Goal: Task Accomplishment & Management: Complete application form

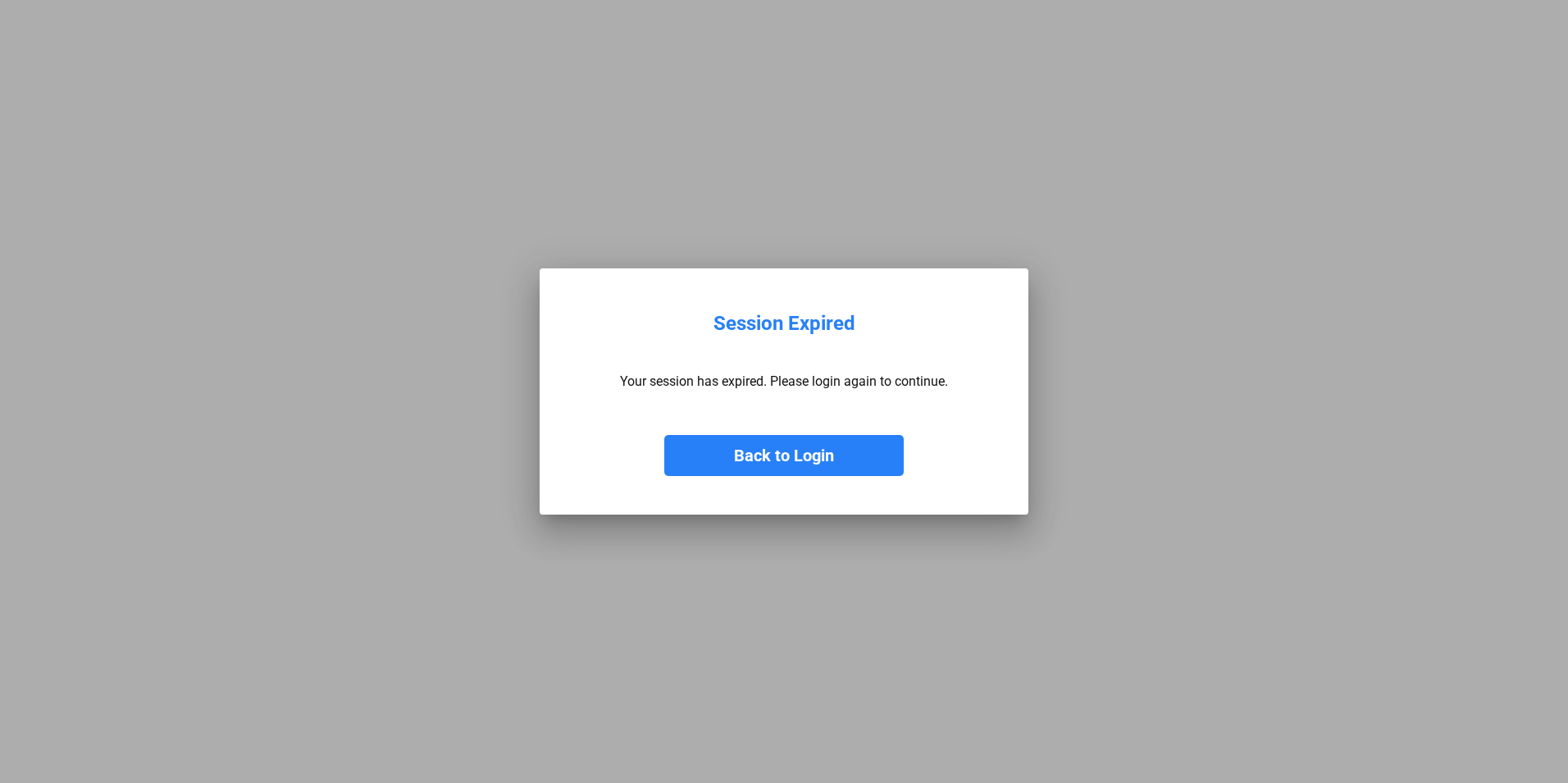
click at [795, 462] on button "Back to Login" at bounding box center [784, 455] width 240 height 41
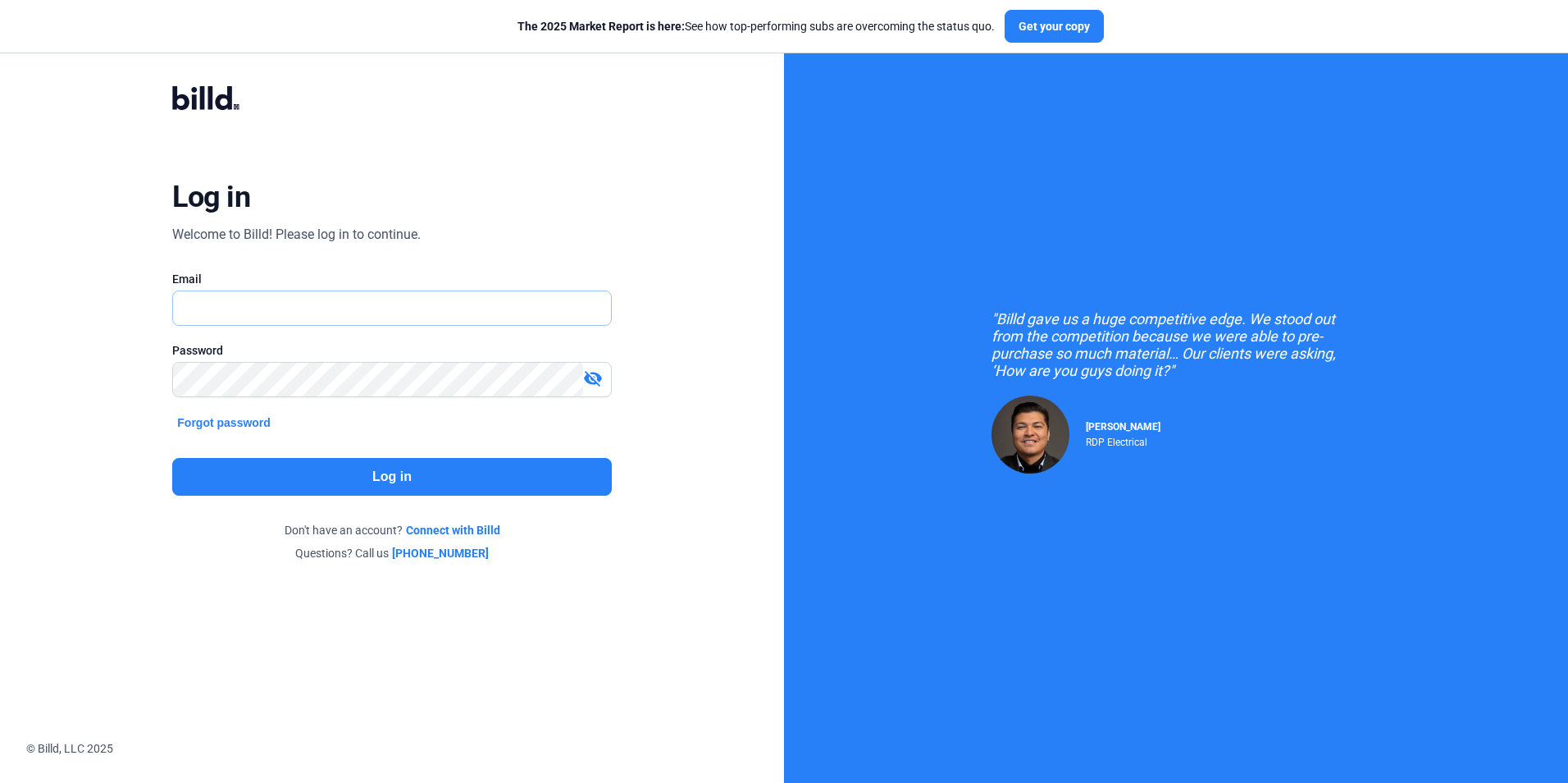
type input "[PERSON_NAME][EMAIL_ADDRESS][DOMAIN_NAME]"
click at [430, 478] on button "Log in" at bounding box center [391, 476] width 438 height 37
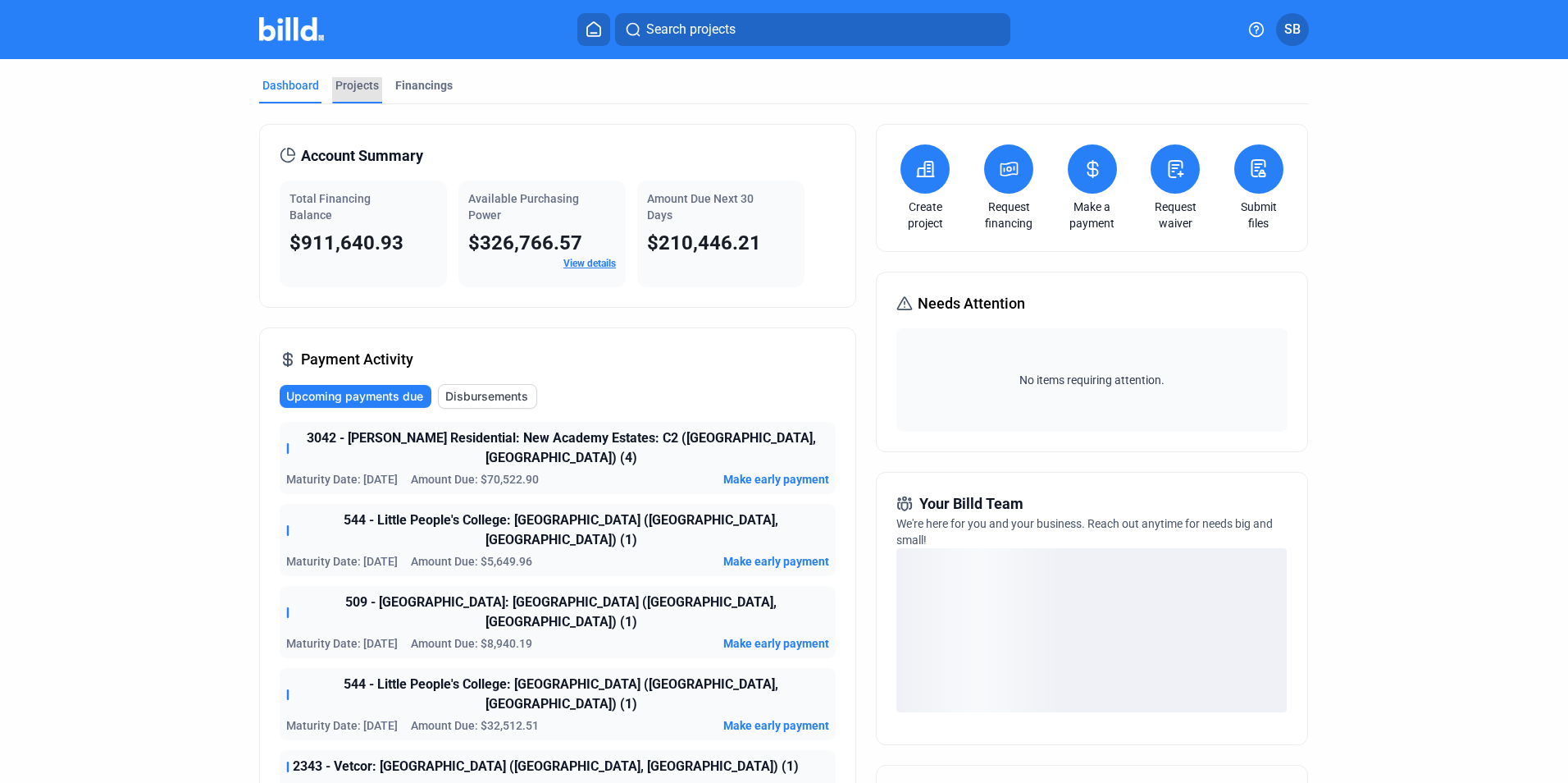
click at [362, 83] on div "Projects" at bounding box center [357, 84] width 43 height 16
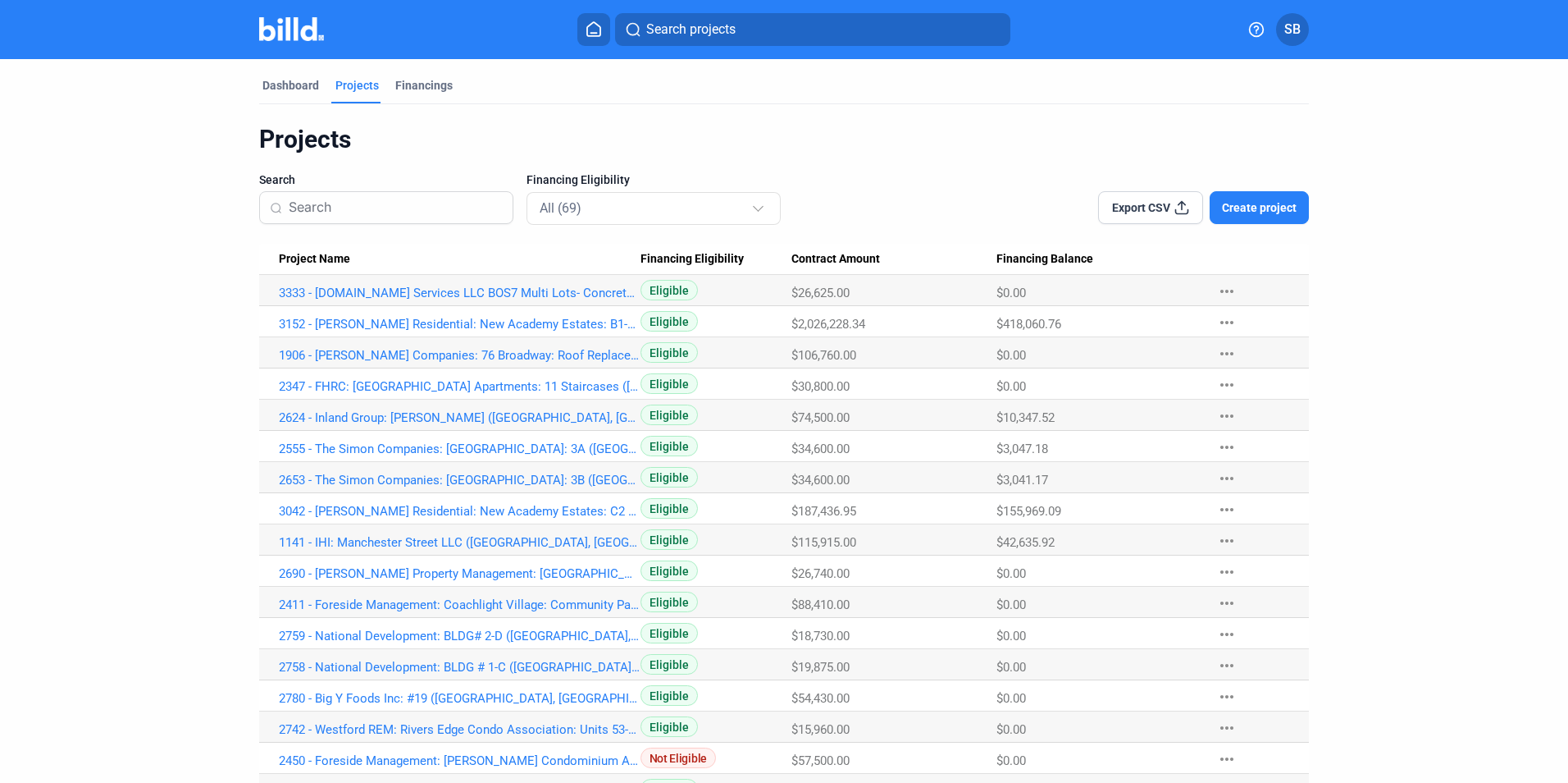
click at [1265, 203] on span "Create project" at bounding box center [1259, 207] width 75 height 16
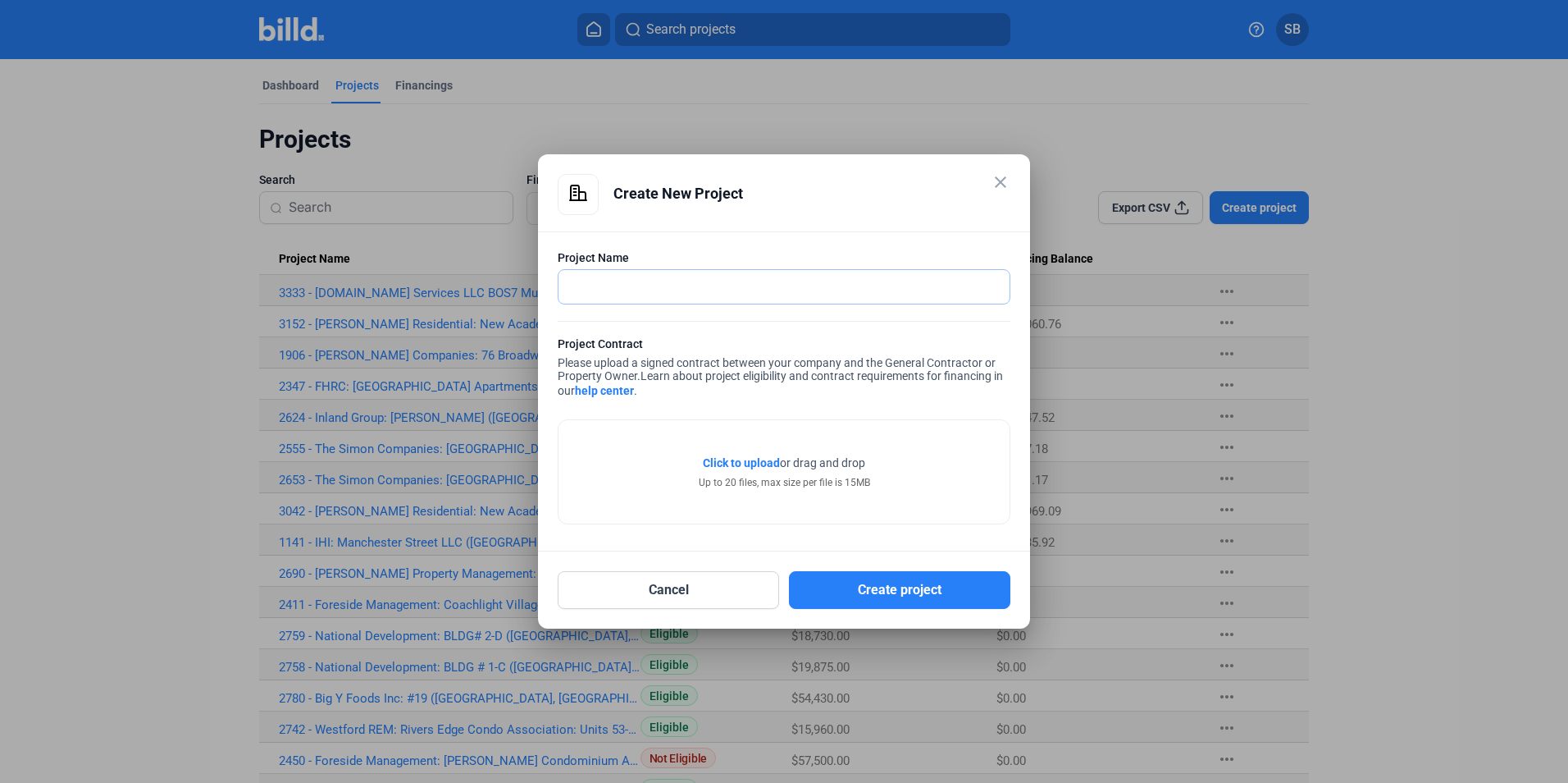
click at [635, 290] on input "text" at bounding box center [774, 286] width 433 height 34
paste input "2820 - Berkeley Partners: Redwire: Electronics Lab - Wall Relocation (Marlboroug"
drag, startPoint x: 734, startPoint y: 284, endPoint x: 746, endPoint y: 334, distance: 51.4
click at [735, 284] on input "2820 - Berkeley Partners: Redwire: Electronics Lab - Wall Relocation (Marlboroug" at bounding box center [784, 286] width 451 height 34
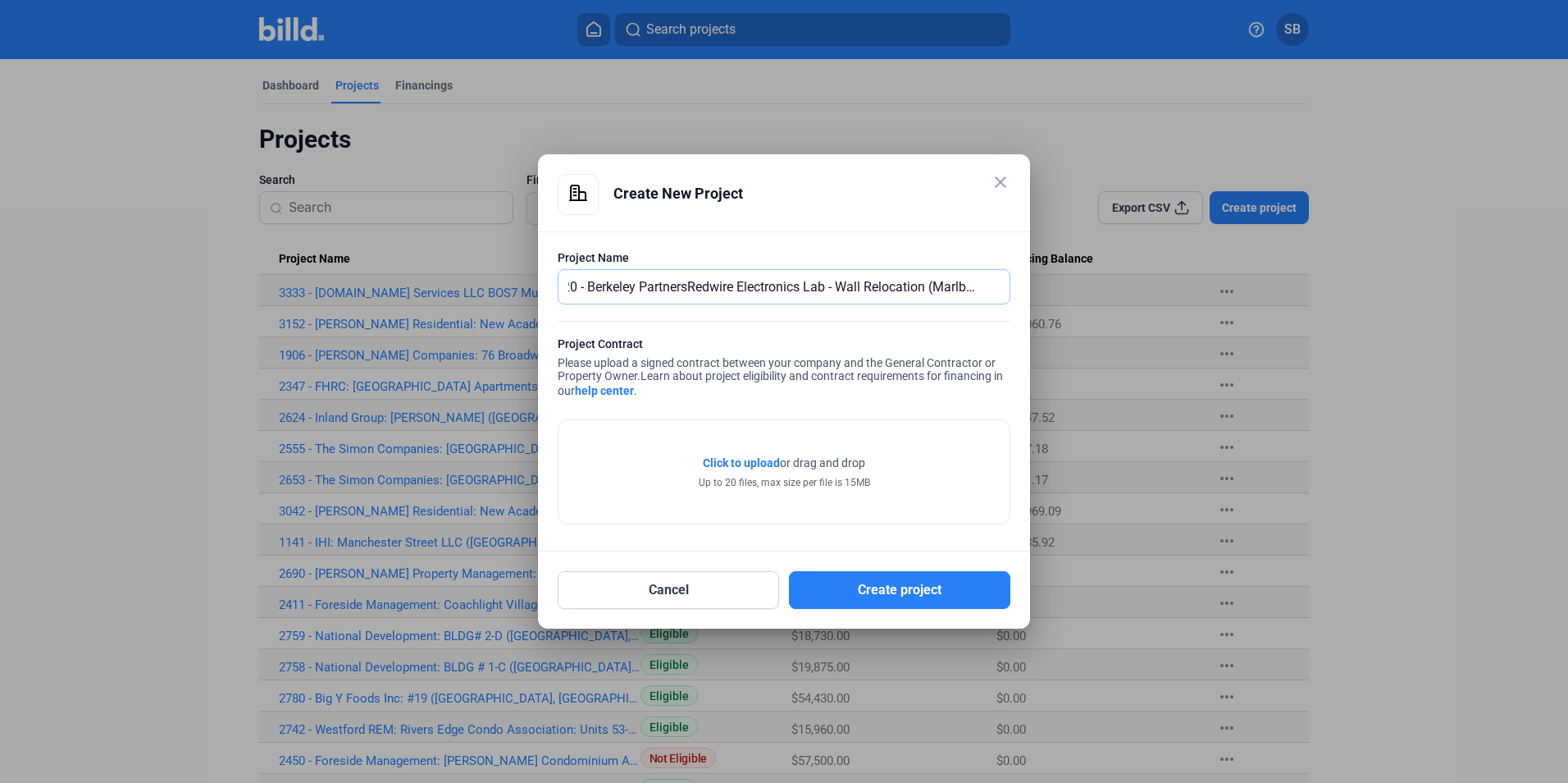
scroll to position [0, 26]
click at [908, 280] on input "2820 - Berkeley Partners Redwire Electronics Lab - Wall Relocation (Marlboroug" at bounding box center [784, 286] width 451 height 34
click at [947, 281] on input "2820 - Berkeley Partners Redwire Electronics Lab - Wall Relocation (Marlboroug" at bounding box center [774, 286] width 433 height 34
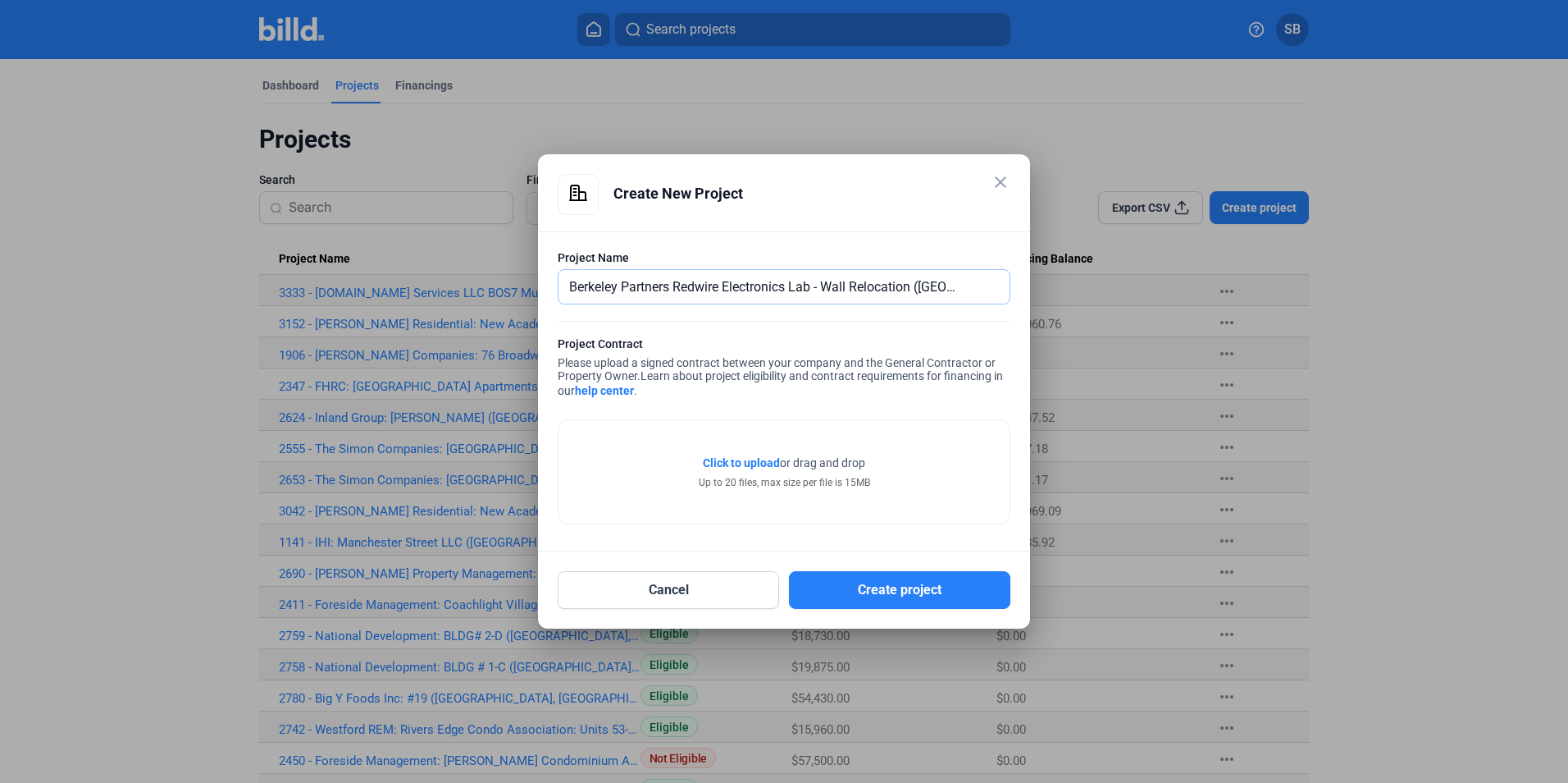
type input "2820 - Berkeley Partners Redwire Electronics Lab - Wall Relocation ([GEOGRAPHIC…"
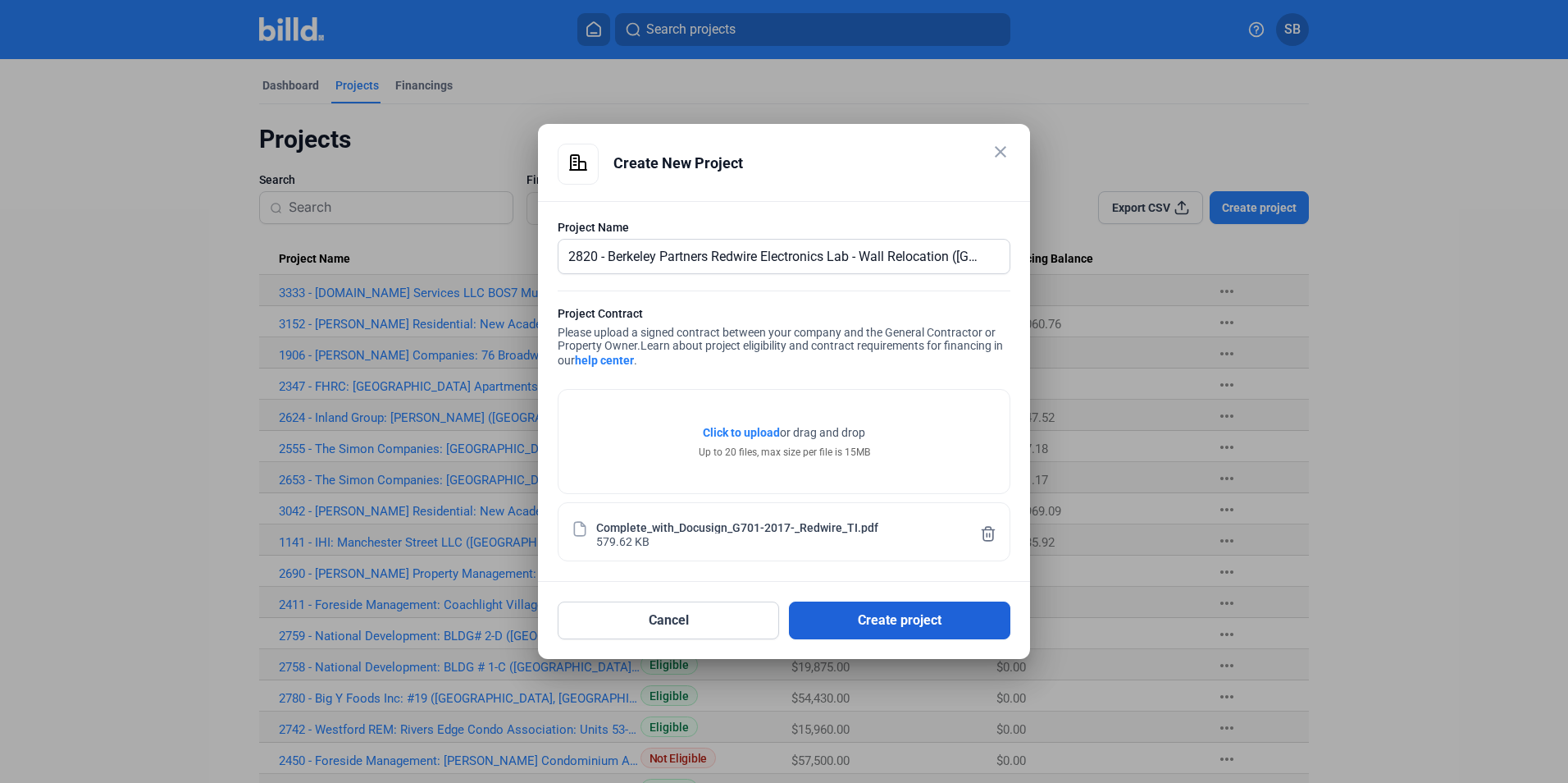
click at [893, 614] on button "Create project" at bounding box center [900, 620] width 222 height 37
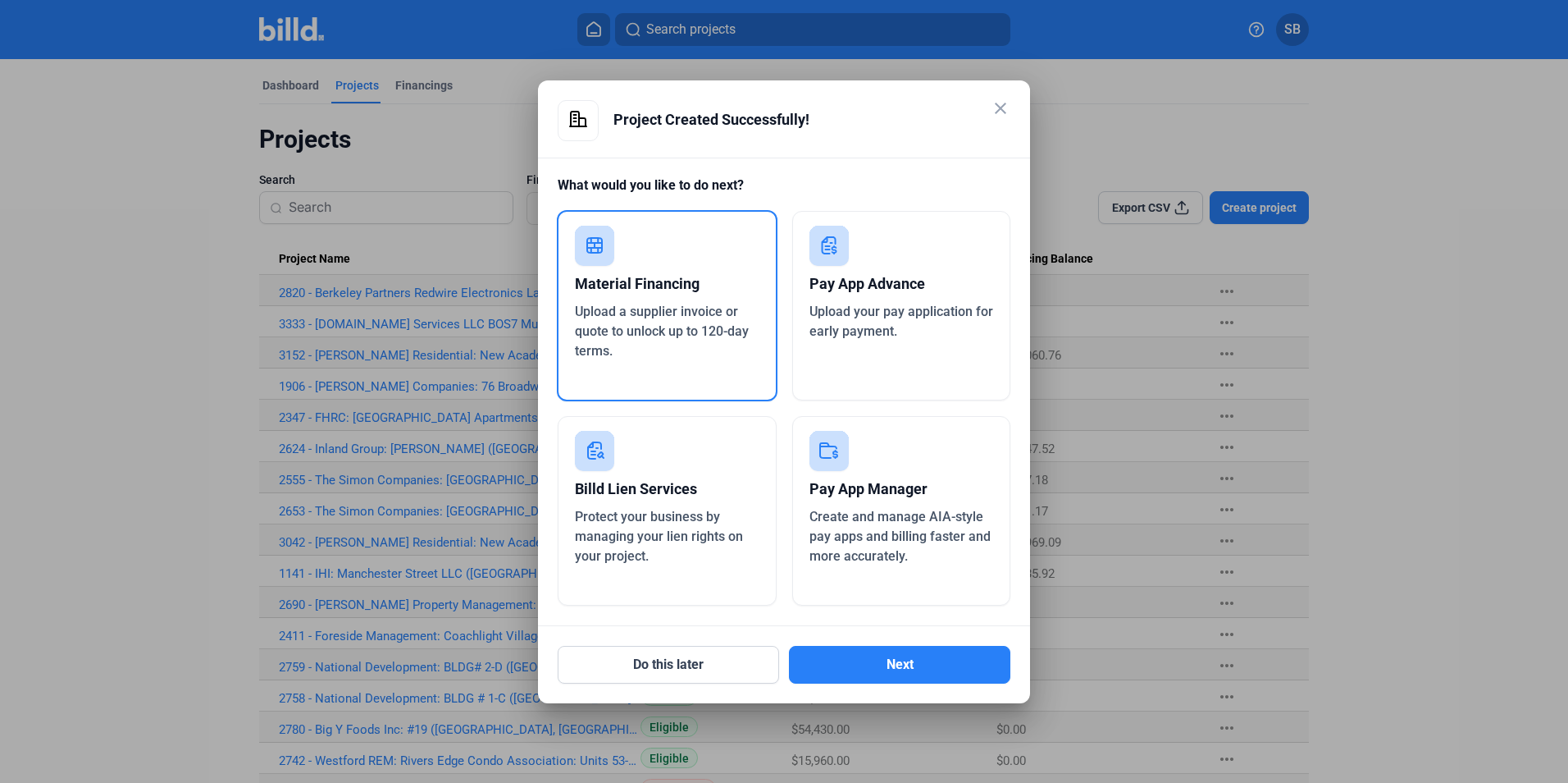
click at [999, 107] on mat-icon "close" at bounding box center [1000, 108] width 20 height 20
